Goal: Check status: Check status

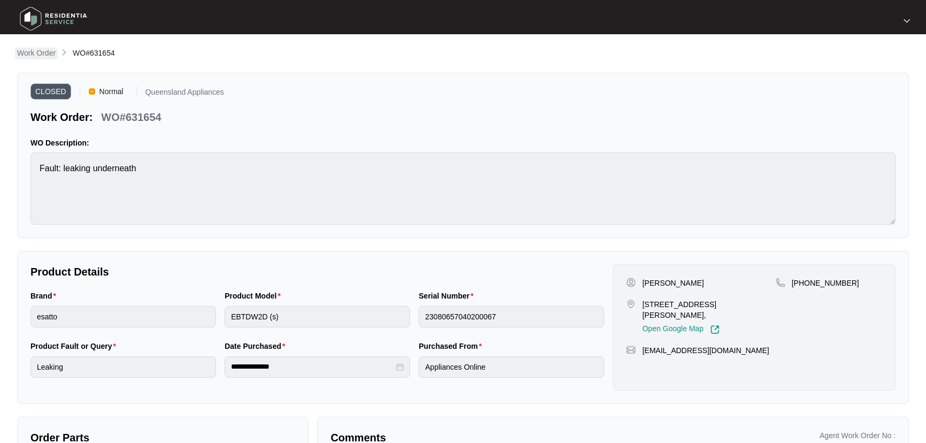
click at [42, 53] on p "Work Order" at bounding box center [36, 53] width 39 height 11
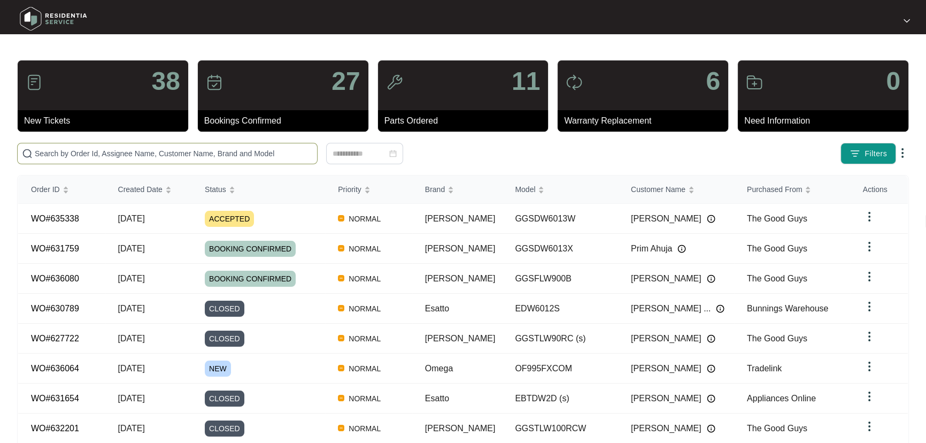
click at [198, 155] on input "text" at bounding box center [174, 154] width 278 height 12
paste input "633858"
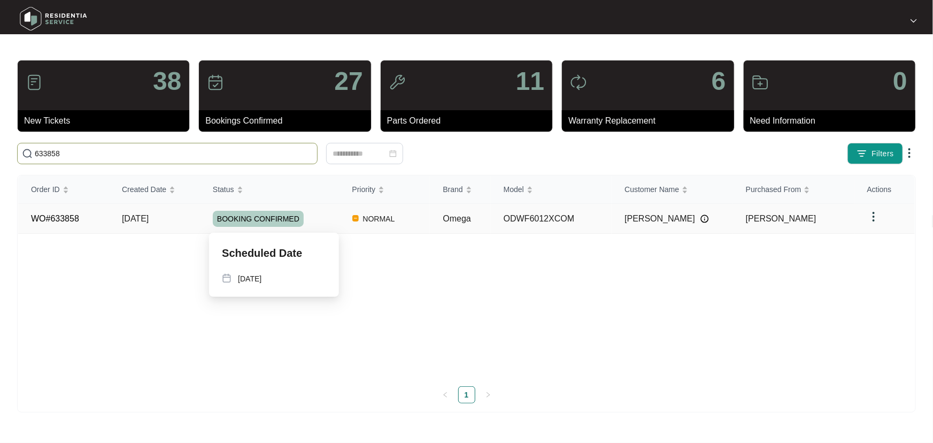
type input "633858"
click at [336, 220] on div "BOOKING CONFIRMED" at bounding box center [276, 219] width 127 height 16
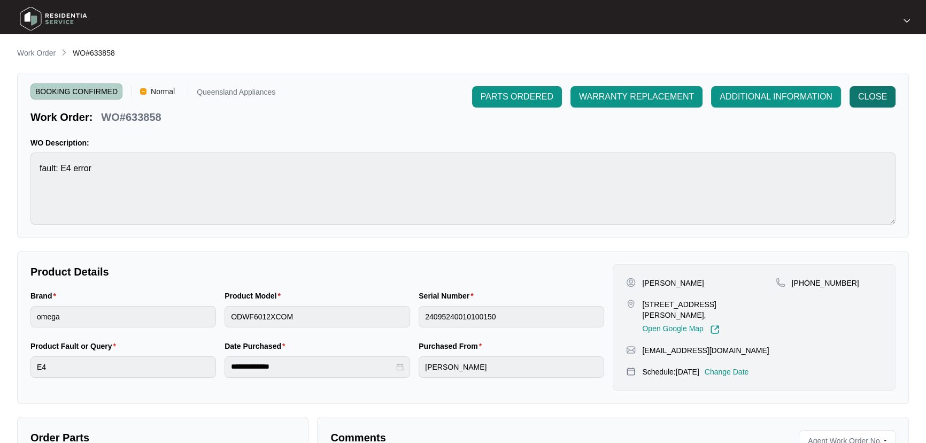
click at [880, 91] on span "CLOSE" at bounding box center [872, 96] width 29 height 13
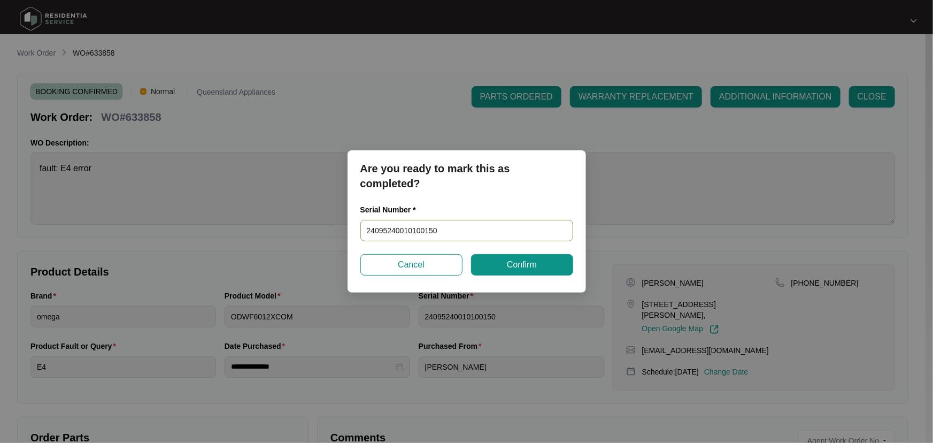
drag, startPoint x: 460, startPoint y: 229, endPoint x: 243, endPoint y: 234, distance: 217.7
click at [243, 234] on div "Are you ready to mark this as completed? Serial Number * 24095240010100150 Canc…" at bounding box center [466, 221] width 933 height 443
drag, startPoint x: 529, startPoint y: 258, endPoint x: 491, endPoint y: 282, distance: 44.8
click at [529, 257] on button "Confirm" at bounding box center [522, 264] width 102 height 21
